Goal: Task Accomplishment & Management: Complete application form

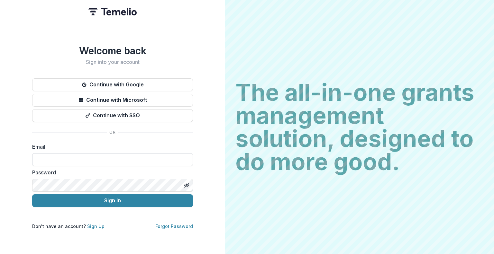
click at [90, 156] on input at bounding box center [112, 159] width 161 height 13
paste input "**********"
type input "**********"
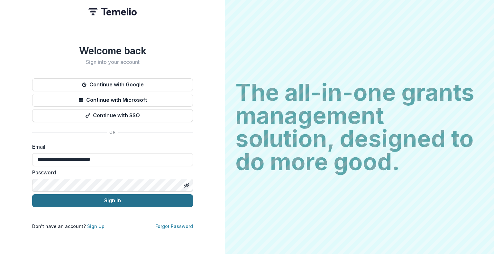
click at [78, 200] on button "Sign In" at bounding box center [112, 201] width 161 height 13
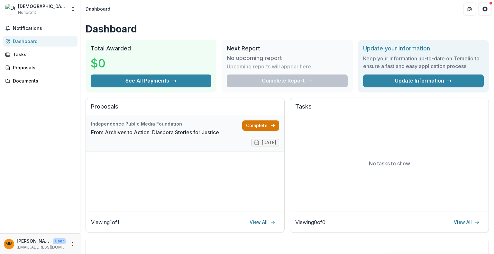
click at [255, 125] on link "Complete" at bounding box center [260, 126] width 37 height 10
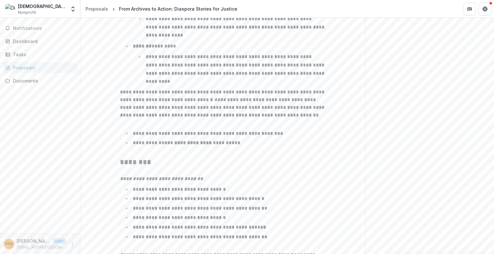
scroll to position [1051, 0]
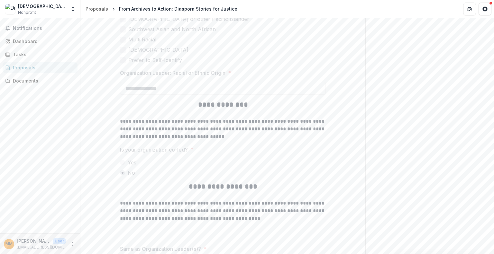
scroll to position [1662, 0]
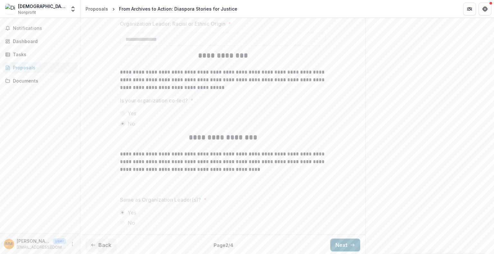
click at [339, 245] on button "Next" at bounding box center [345, 245] width 30 height 13
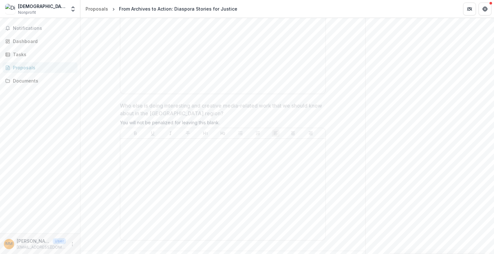
scroll to position [1767, 0]
click at [235, 166] on div at bounding box center [223, 177] width 200 height 96
drag, startPoint x: 235, startPoint y: 166, endPoint x: 302, endPoint y: 230, distance: 92.1
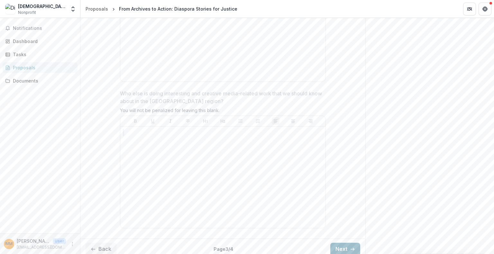
click at [342, 243] on button "Next" at bounding box center [345, 249] width 30 height 13
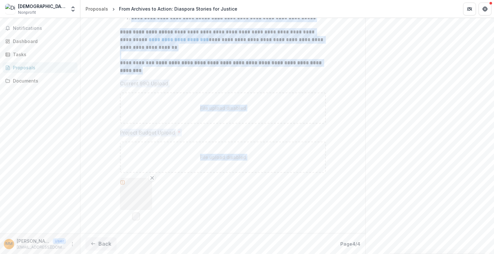
scroll to position [219, 0]
click at [241, 151] on div "File upload disabled" at bounding box center [223, 157] width 206 height 31
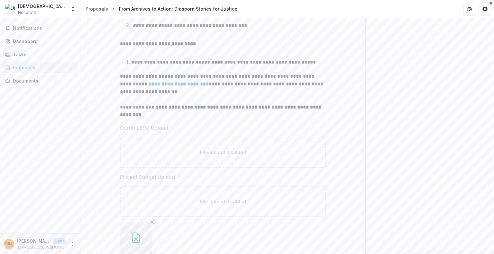
scroll to position [0, 0]
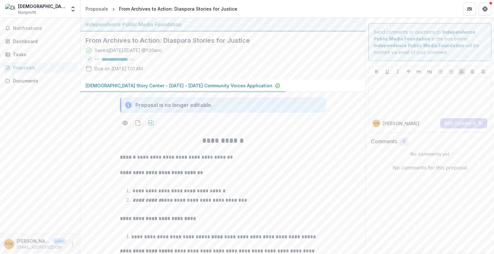
click at [227, 85] on p "[DEMOGRAPHIC_DATA] Story Center - [DATE] - [DATE] Community Voices Application" at bounding box center [179, 85] width 187 height 7
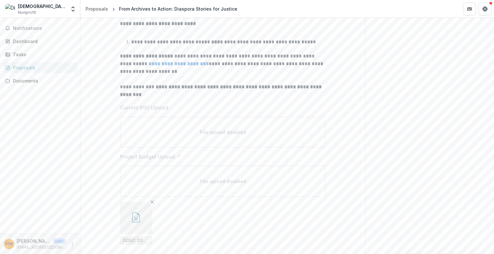
scroll to position [218, 0]
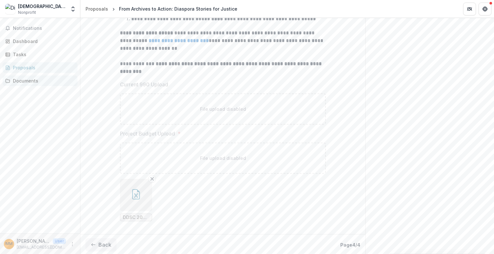
click at [35, 79] on div "Documents" at bounding box center [43, 81] width 60 height 7
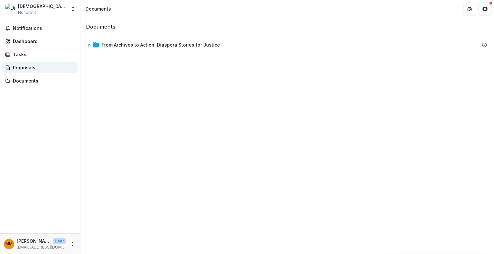
click at [27, 68] on div "Proposals" at bounding box center [43, 67] width 60 height 7
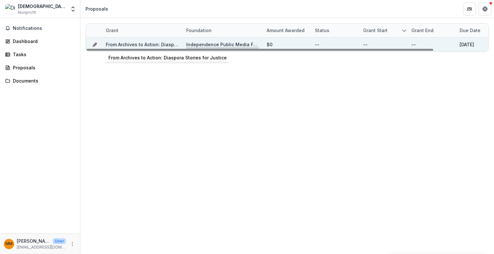
click at [139, 44] on link "From Archives to Action: Diaspora Stories for Justice" at bounding box center [165, 44] width 118 height 5
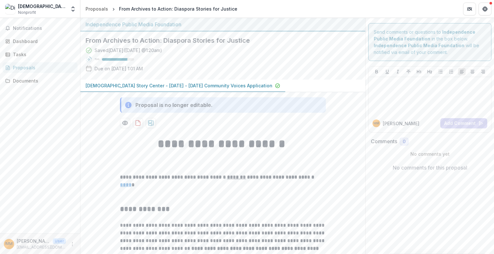
click at [129, 68] on p "Due on [DATE] 1:01 AM" at bounding box center [119, 68] width 48 height 7
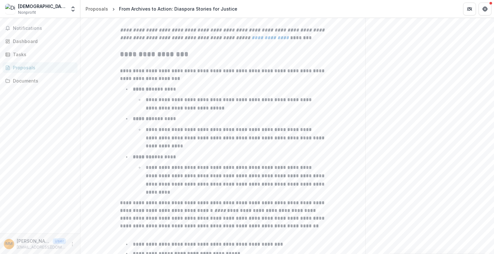
scroll to position [1051, 0]
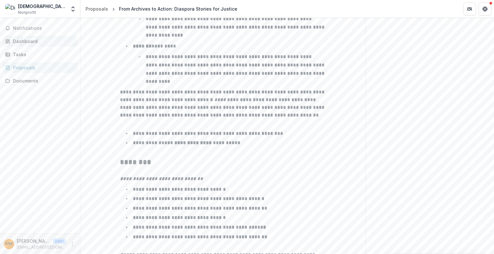
click at [31, 40] on div "Dashboard" at bounding box center [43, 41] width 60 height 7
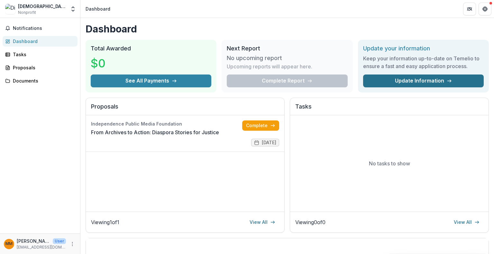
click at [417, 79] on link "Update Information" at bounding box center [423, 81] width 121 height 13
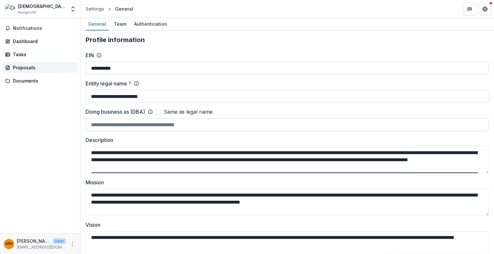
click at [37, 66] on div "Proposals" at bounding box center [43, 67] width 60 height 7
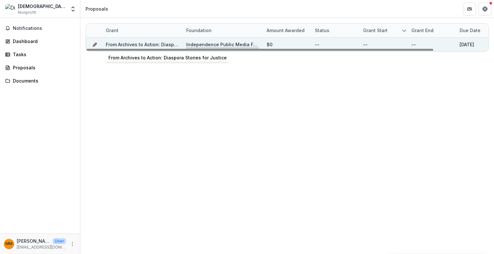
click at [158, 38] on div "From Archives to Action: Diaspora Stories for Justice" at bounding box center [142, 45] width 73 height 14
click at [144, 42] on link "From Archives to Action: Diaspora Stories for Justice" at bounding box center [165, 44] width 118 height 5
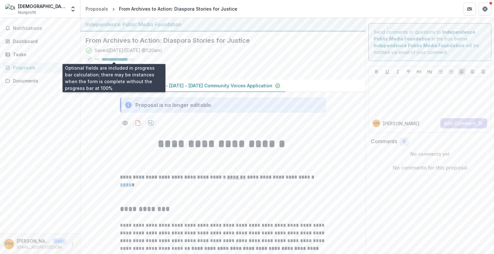
click at [124, 58] on div "79 %" at bounding box center [115, 59] width 40 height 5
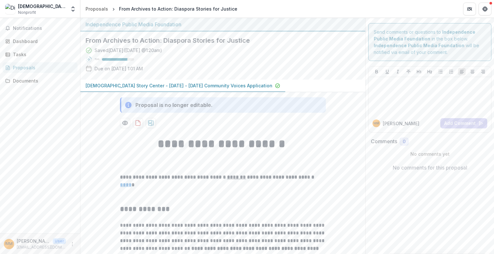
click at [124, 58] on div "79 %" at bounding box center [115, 59] width 40 height 5
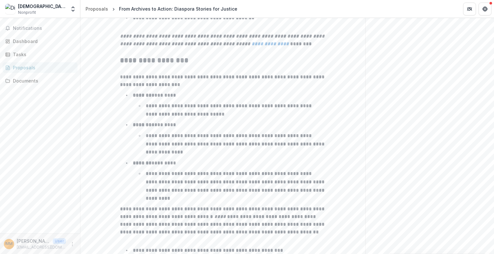
scroll to position [1051, 0]
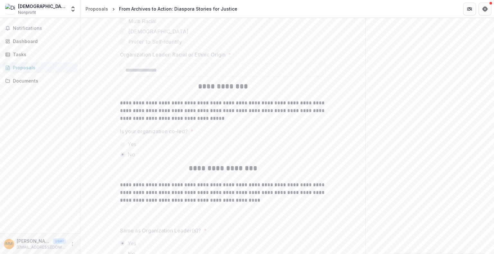
scroll to position [1662, 0]
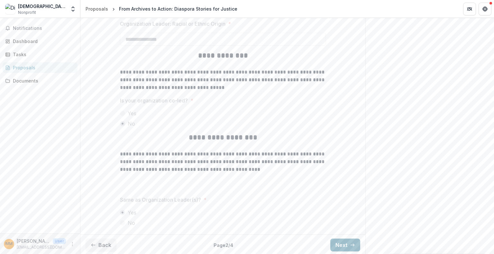
click at [341, 245] on button "Next" at bounding box center [345, 245] width 30 height 13
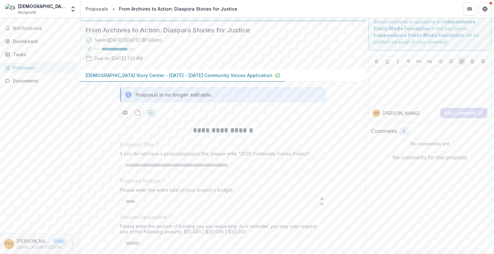
scroll to position [0, 0]
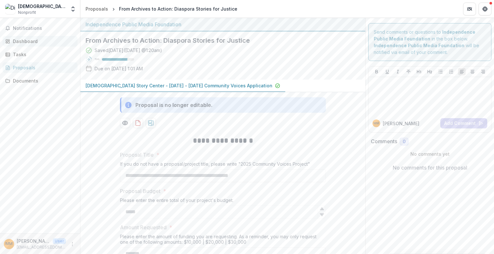
click at [23, 38] on div "Dashboard" at bounding box center [43, 41] width 60 height 7
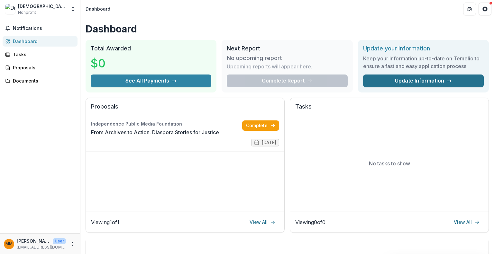
click at [391, 83] on link "Update Information" at bounding box center [423, 81] width 121 height 13
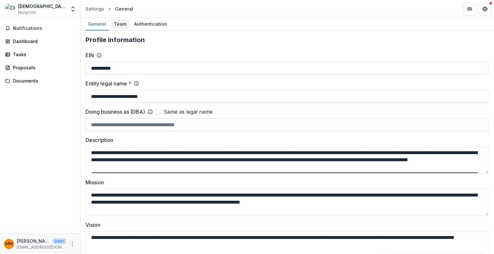
click at [116, 24] on div "Team" at bounding box center [120, 23] width 18 height 9
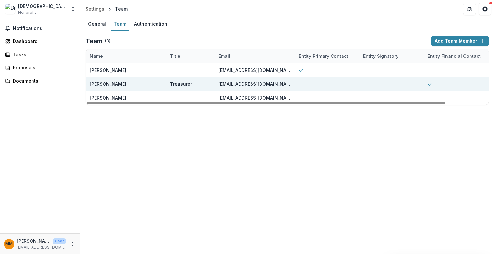
click at [463, 84] on div at bounding box center [456, 84] width 64 height 14
click at [312, 81] on div at bounding box center [327, 84] width 64 height 14
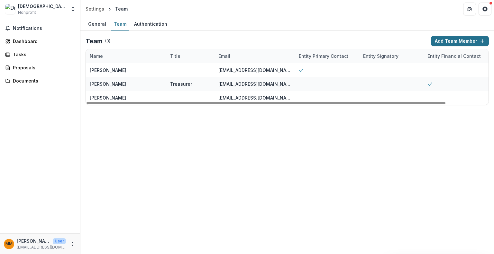
click at [485, 44] on button "Add Team Member" at bounding box center [460, 41] width 58 height 10
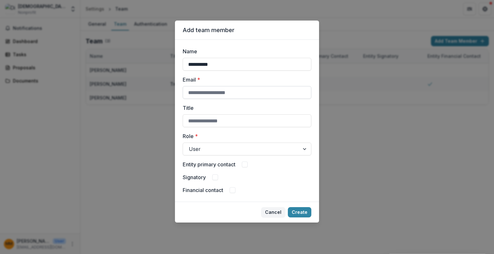
type input "**********"
click at [222, 95] on input "Email *" at bounding box center [247, 92] width 129 height 13
paste input "**********"
type input "**********"
click at [230, 108] on label "Title" at bounding box center [245, 108] width 125 height 8
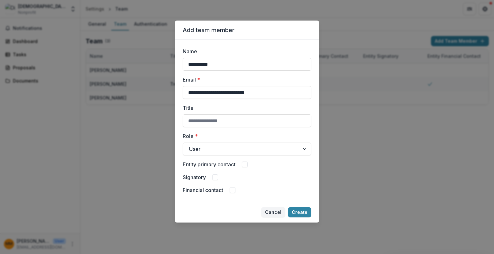
click at [230, 115] on input "Title" at bounding box center [247, 121] width 129 height 13
type input "**********"
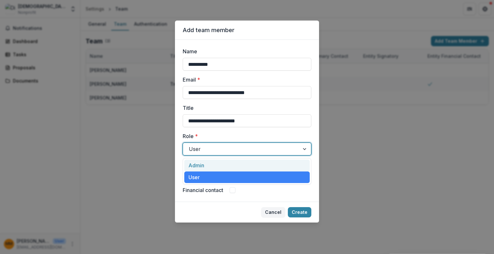
click at [210, 149] on div at bounding box center [241, 149] width 105 height 9
click at [202, 165] on div "Admin" at bounding box center [246, 166] width 125 height 12
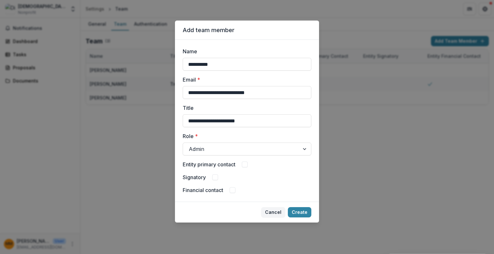
click at [260, 179] on div "Signatory" at bounding box center [247, 178] width 129 height 8
click at [247, 166] on span at bounding box center [245, 165] width 6 height 6
click at [246, 165] on polyline at bounding box center [244, 164] width 3 height 3
click at [232, 193] on span at bounding box center [233, 191] width 6 height 6
click at [217, 180] on span at bounding box center [215, 178] width 6 height 6
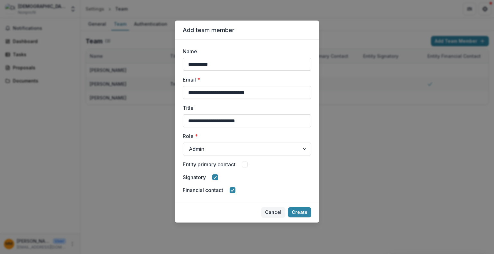
click at [246, 162] on span at bounding box center [245, 165] width 6 height 6
click at [246, 162] on div at bounding box center [245, 164] width 4 height 5
click at [246, 165] on span at bounding box center [245, 165] width 6 height 6
click at [303, 215] on button "Create" at bounding box center [299, 212] width 23 height 10
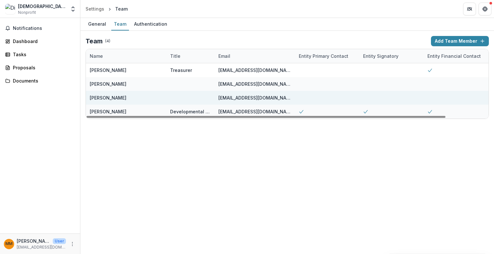
click at [366, 97] on div at bounding box center [391, 98] width 64 height 14
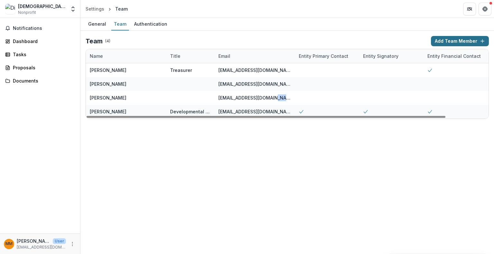
click at [471, 36] on button "Add Team Member" at bounding box center [460, 41] width 58 height 10
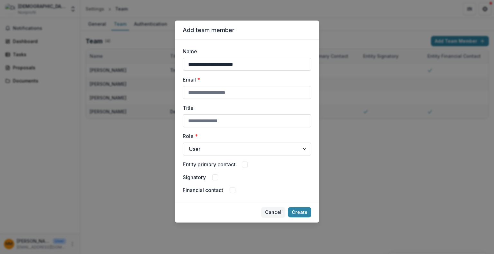
type input "**********"
click at [223, 91] on input "Email *" at bounding box center [247, 92] width 129 height 13
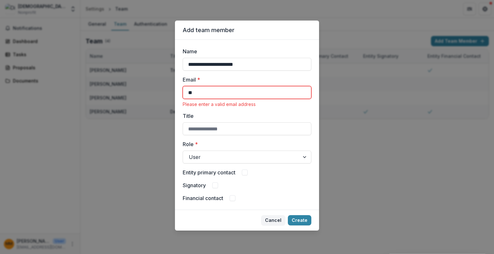
type input "*"
click at [208, 133] on input "Title" at bounding box center [247, 129] width 129 height 13
type input "**********"
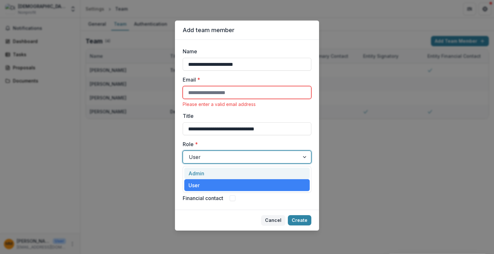
click at [211, 162] on div "User" at bounding box center [247, 157] width 129 height 13
click at [204, 173] on div "Admin" at bounding box center [246, 174] width 125 height 12
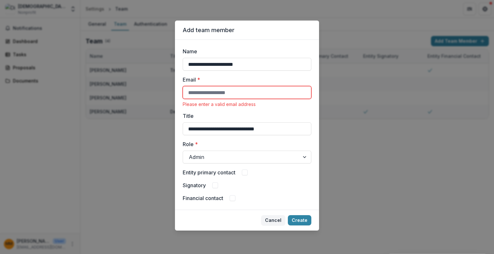
click at [215, 185] on span at bounding box center [215, 186] width 6 height 6
click at [294, 220] on button "Create" at bounding box center [299, 220] width 23 height 10
paste input "**********"
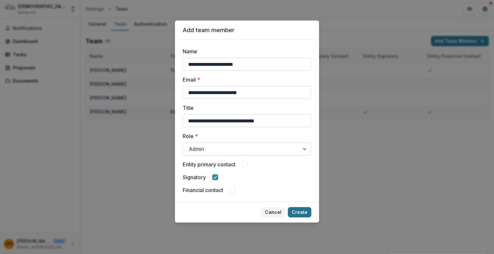
type input "**********"
click at [297, 214] on button "Create" at bounding box center [299, 212] width 23 height 10
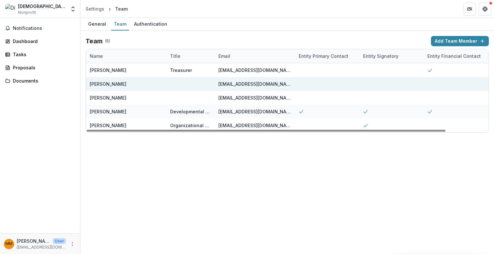
click at [327, 87] on div at bounding box center [327, 84] width 64 height 14
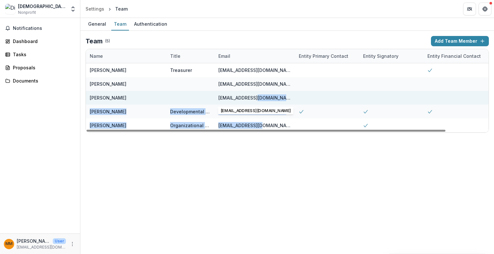
drag, startPoint x: 261, startPoint y: 124, endPoint x: 256, endPoint y: 90, distance: 34.2
click at [256, 90] on div "[PERSON_NAME] Treasurer [EMAIL_ADDRESS][DOMAIN_NAME] Edit Delete [PERSON_NAME] …" at bounding box center [311, 97] width 450 height 69
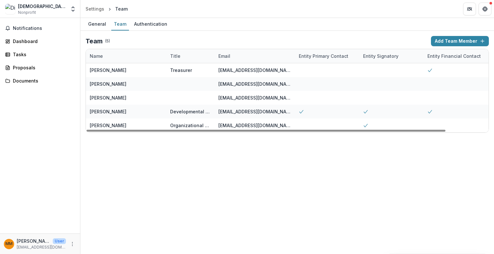
click at [242, 180] on div "General Team Authentication Team ( 5 ) Add Team Member Name Title Email Entity …" at bounding box center [287, 136] width 414 height 236
click at [147, 28] on div "Authentication" at bounding box center [151, 23] width 38 height 9
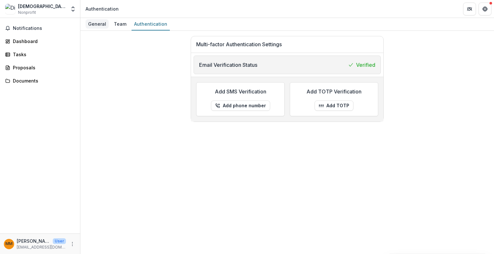
click at [98, 25] on div "General" at bounding box center [97, 23] width 23 height 9
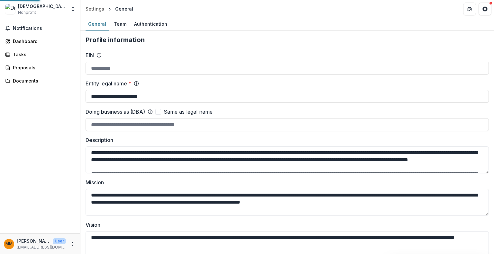
type input "**********"
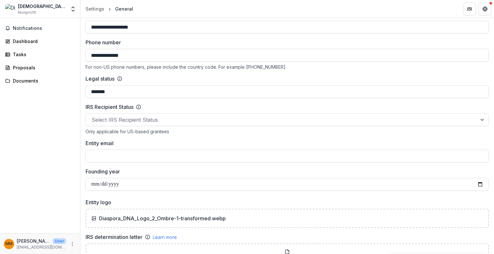
scroll to position [277, 0]
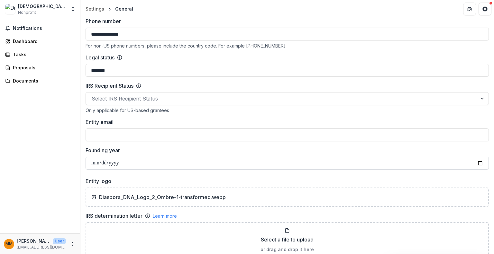
click at [130, 157] on input "**********" at bounding box center [287, 163] width 403 height 13
click at [124, 161] on input "**********" at bounding box center [287, 163] width 403 height 13
click at [124, 165] on input "**********" at bounding box center [287, 163] width 403 height 13
click at [107, 164] on input "**********" at bounding box center [287, 163] width 403 height 13
click at [478, 161] on input "**********" at bounding box center [287, 163] width 403 height 13
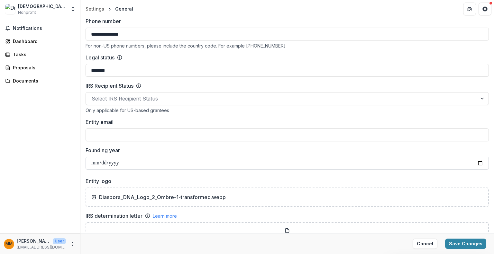
click at [104, 162] on input "**********" at bounding box center [287, 163] width 403 height 13
type input "**********"
click at [161, 147] on label "Founding year" at bounding box center [285, 151] width 399 height 8
click at [161, 157] on input "**********" at bounding box center [287, 163] width 403 height 13
click at [114, 136] on input "Entity email" at bounding box center [287, 135] width 403 height 13
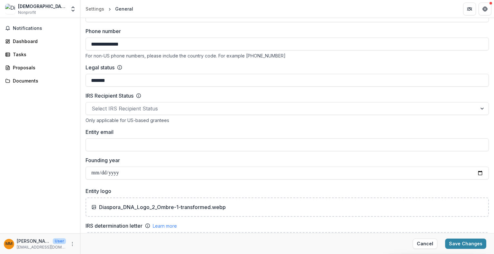
scroll to position [267, 0]
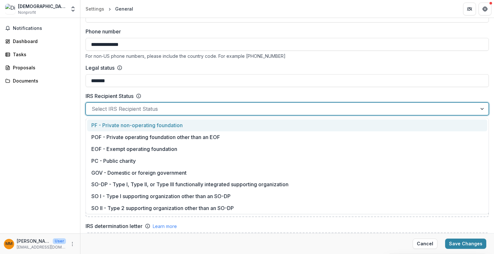
click at [194, 105] on div at bounding box center [282, 109] width 380 height 9
click at [130, 110] on div at bounding box center [282, 109] width 380 height 9
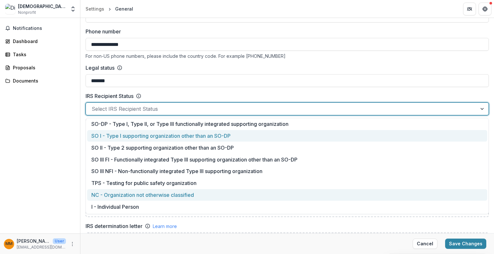
scroll to position [0, 0]
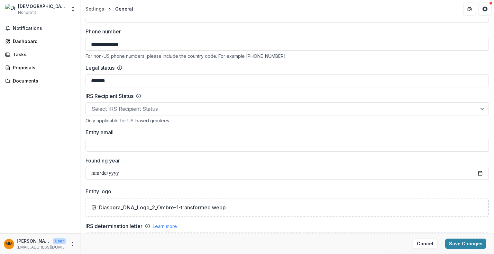
click at [165, 92] on div "IRS Recipient Status" at bounding box center [287, 96] width 403 height 8
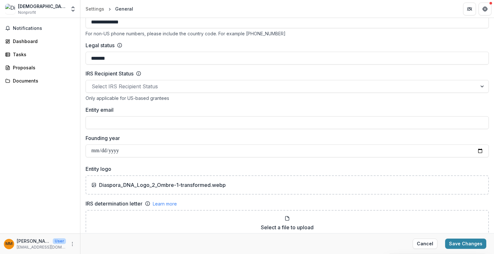
scroll to position [314, 0]
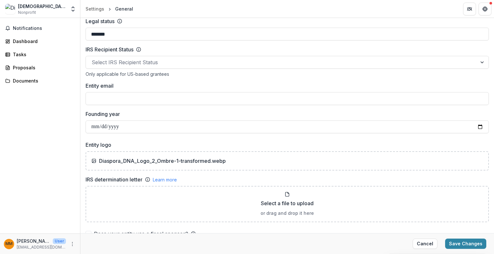
click at [166, 91] on div "Entity email" at bounding box center [287, 93] width 403 height 23
click at [151, 102] on input "Entity email" at bounding box center [287, 98] width 403 height 13
type input "*"
type input "**********"
drag, startPoint x: 174, startPoint y: 99, endPoint x: 88, endPoint y: 108, distance: 86.3
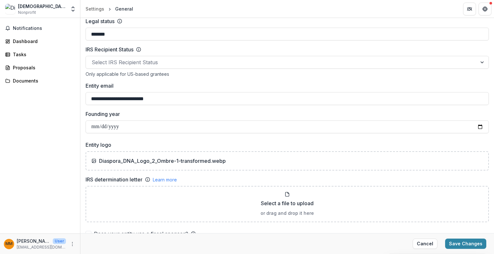
click at [88, 108] on div "**********" at bounding box center [287, 43] width 403 height 181
click at [149, 116] on label "Founding year" at bounding box center [285, 114] width 399 height 8
click at [149, 121] on input "**********" at bounding box center [287, 127] width 403 height 13
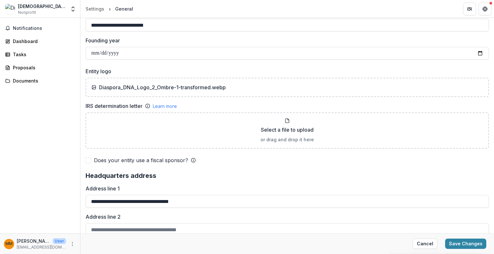
scroll to position [389, 0]
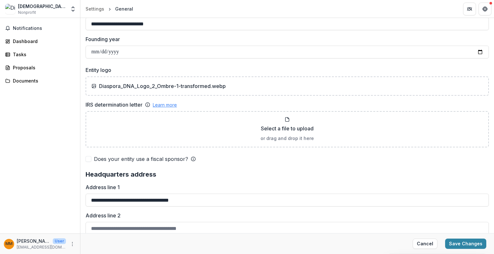
click at [166, 105] on link "Learn more" at bounding box center [165, 105] width 24 height 7
click at [280, 129] on p "Select a file to upload" at bounding box center [287, 129] width 53 height 8
type input "**********"
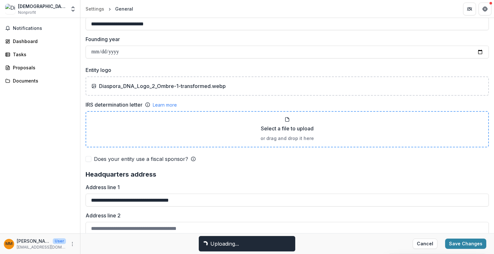
click at [252, 141] on div "Select a file to upload or drag and drop it here" at bounding box center [287, 129] width 403 height 36
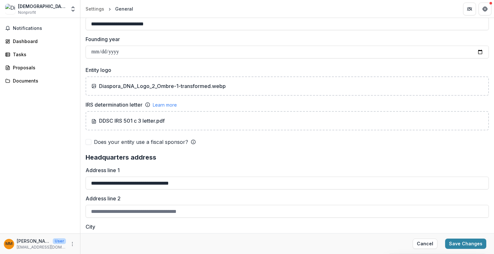
type input "**********"
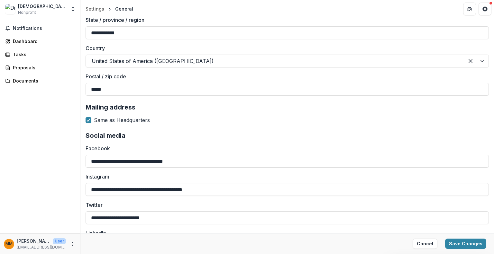
scroll to position [675, 0]
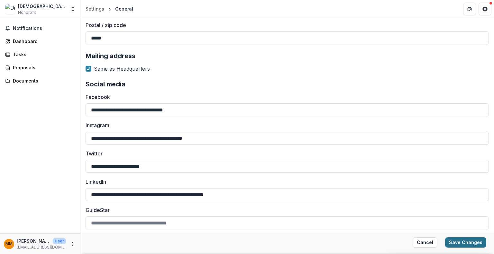
click at [453, 240] on button "Save Changes" at bounding box center [465, 243] width 41 height 10
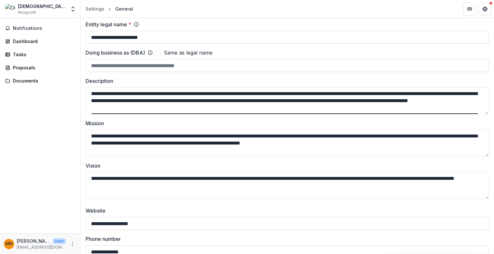
scroll to position [0, 0]
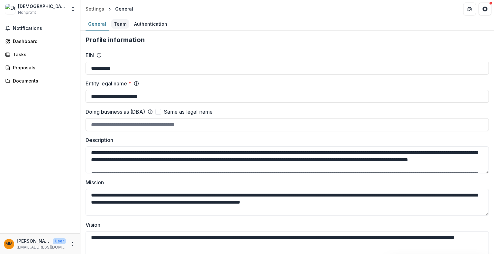
click at [118, 26] on div "Team" at bounding box center [120, 23] width 18 height 9
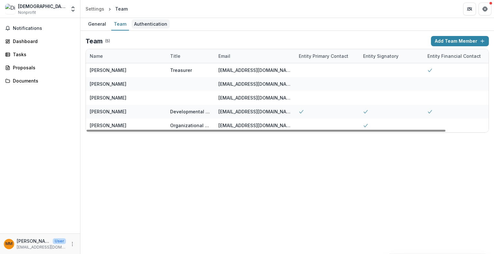
click at [151, 23] on div "Authentication" at bounding box center [151, 23] width 38 height 9
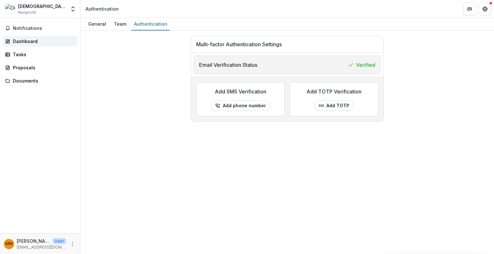
click at [18, 42] on div "Dashboard" at bounding box center [43, 41] width 60 height 7
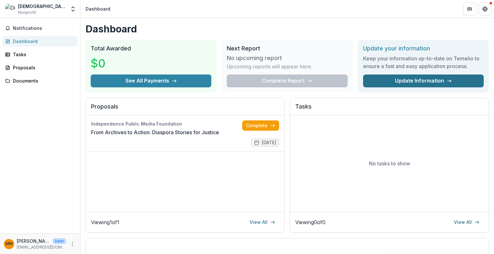
click at [390, 76] on link "Update Information" at bounding box center [423, 81] width 121 height 13
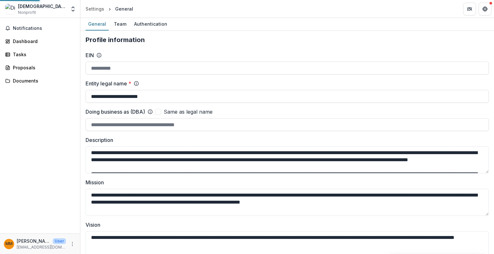
type input "**********"
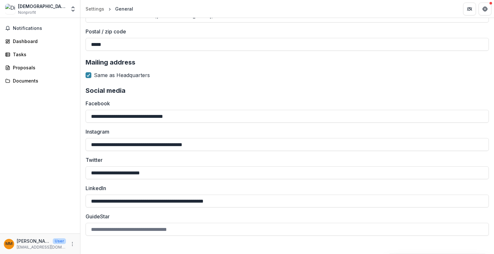
scroll to position [673, 0]
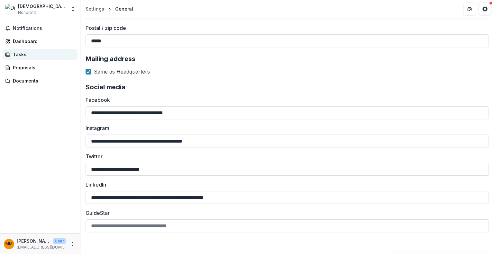
click at [23, 50] on link "Tasks" at bounding box center [40, 54] width 75 height 11
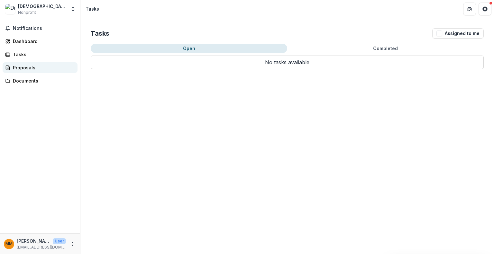
click at [18, 69] on div "Proposals" at bounding box center [43, 67] width 60 height 7
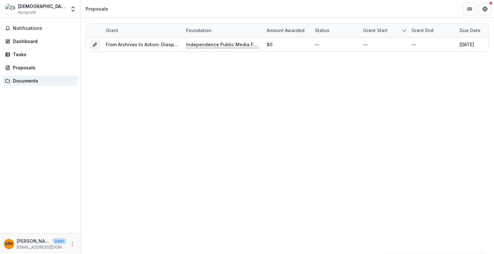
click at [22, 78] on div "Documents" at bounding box center [43, 81] width 60 height 7
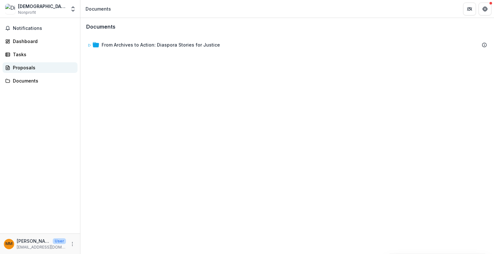
click at [25, 67] on div "Proposals" at bounding box center [43, 67] width 60 height 7
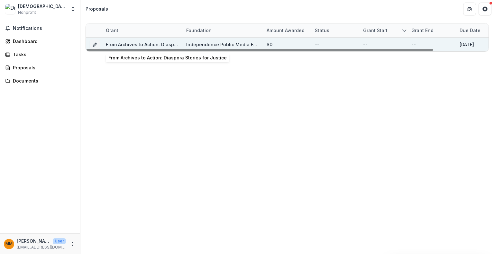
click at [151, 44] on link "From Archives to Action: Diaspora Stories for Justice" at bounding box center [165, 44] width 118 height 5
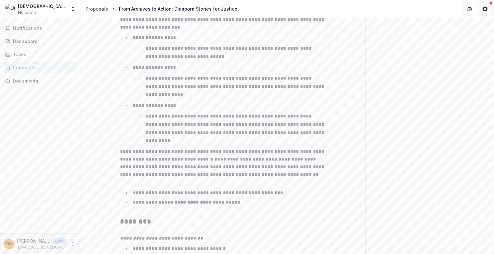
scroll to position [1051, 0]
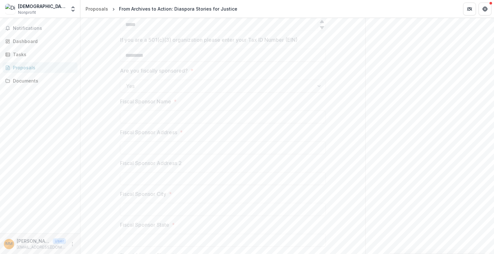
scroll to position [457, 0]
click at [273, 118] on div "Yes" at bounding box center [223, 123] width 206 height 13
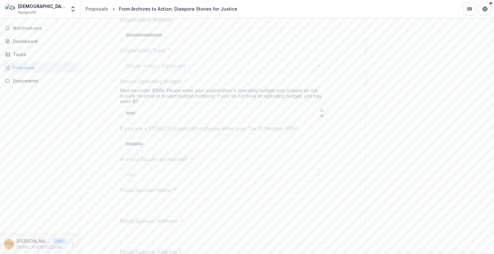
scroll to position [406, 0]
click at [178, 170] on div "Yes" at bounding box center [223, 174] width 206 height 13
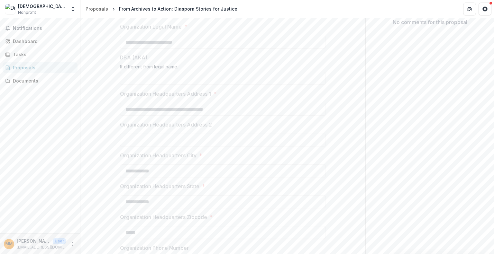
scroll to position [0, 0]
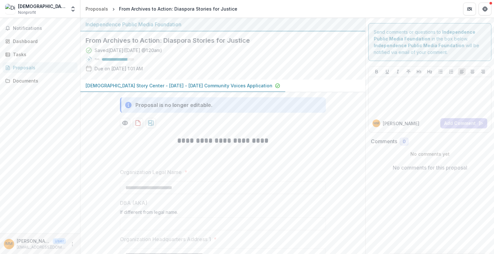
click at [124, 67] on p "Due on [DATE] 1:01 AM" at bounding box center [119, 68] width 48 height 7
click at [396, 95] on div at bounding box center [429, 96] width 117 height 32
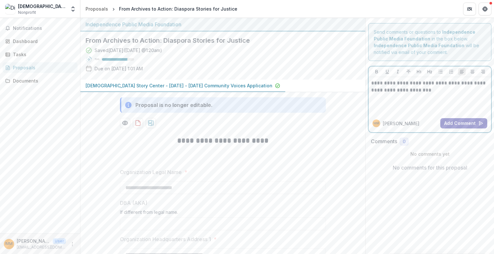
click at [454, 121] on button "Add Comment" at bounding box center [463, 123] width 47 height 10
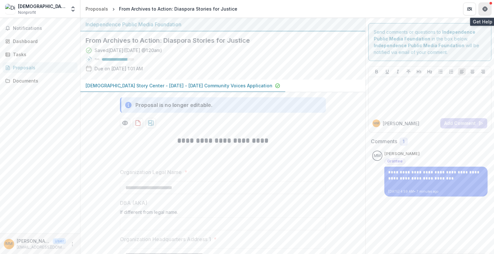
click at [487, 10] on icon "Get Help" at bounding box center [486, 9] width 1 height 2
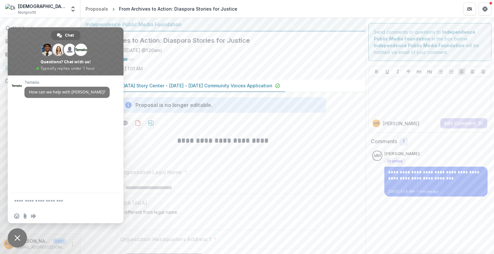
click at [212, 73] on div "Saved [DATE] ( [DATE] 1:20am ) 79 % Due on [DATE] 1:01 AM" at bounding box center [218, 61] width 264 height 28
click at [21, 233] on span "Close chat" at bounding box center [17, 238] width 19 height 19
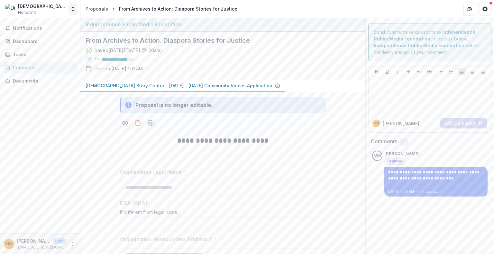
click at [75, 10] on icon "Open entity switcher" at bounding box center [73, 9] width 6 height 6
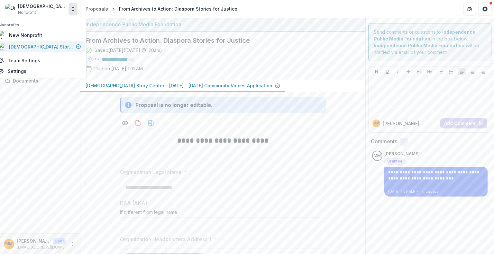
click at [39, 48] on div "[DEMOGRAPHIC_DATA] Story Center" at bounding box center [41, 46] width 64 height 7
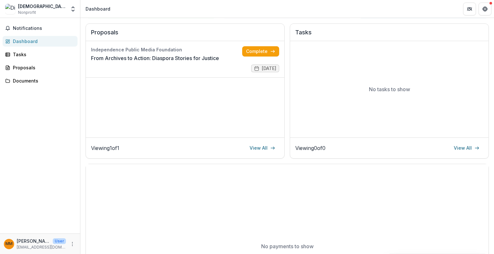
scroll to position [75, 0]
click at [265, 151] on link "View All" at bounding box center [262, 148] width 33 height 10
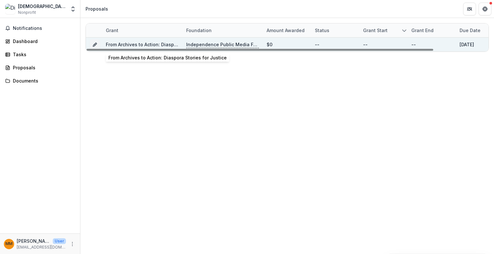
click at [143, 44] on link "From Archives to Action: Diaspora Stories for Justice" at bounding box center [165, 44] width 118 height 5
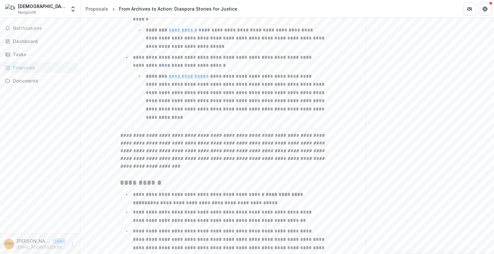
scroll to position [369, 0]
